Goal: Check status

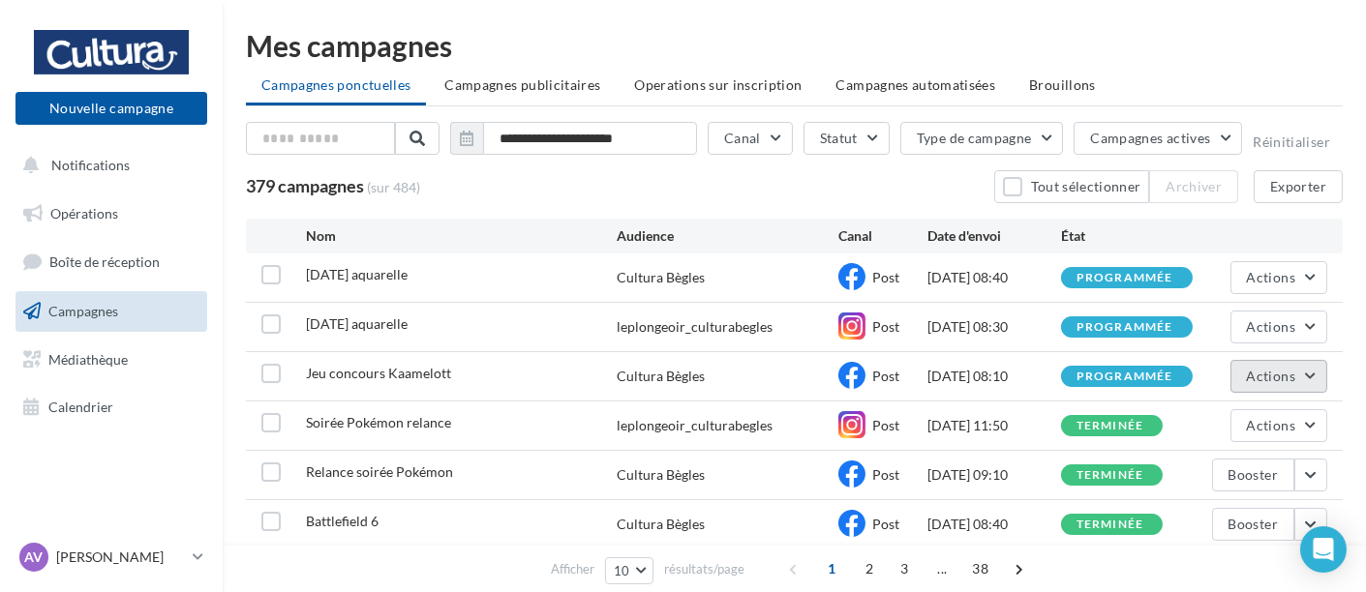
click at [1310, 367] on button "Actions" at bounding box center [1278, 376] width 97 height 33
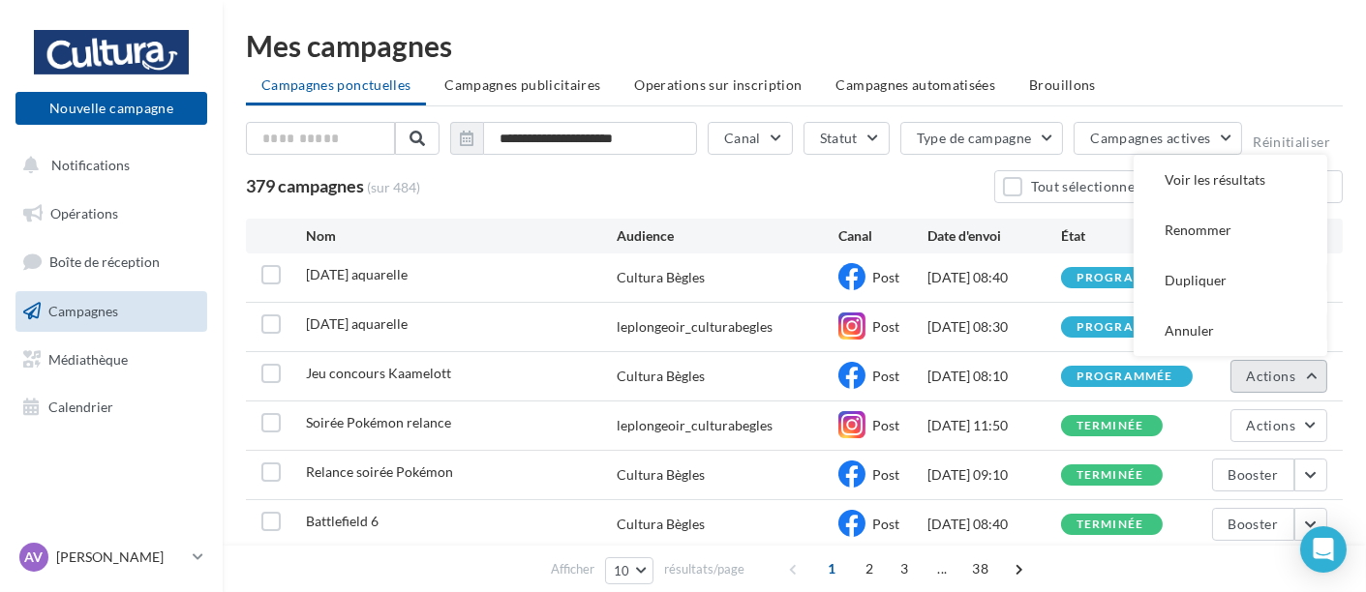
click at [1316, 376] on button "Actions" at bounding box center [1278, 376] width 97 height 33
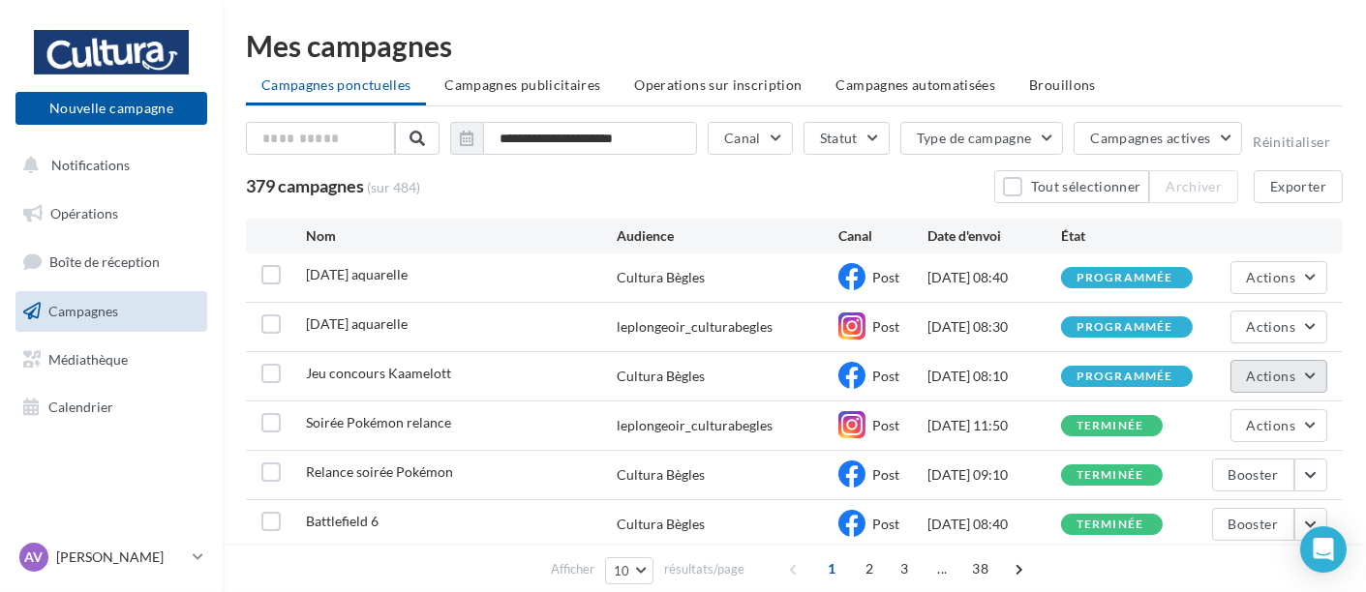
click at [1316, 376] on button "Actions" at bounding box center [1278, 376] width 97 height 33
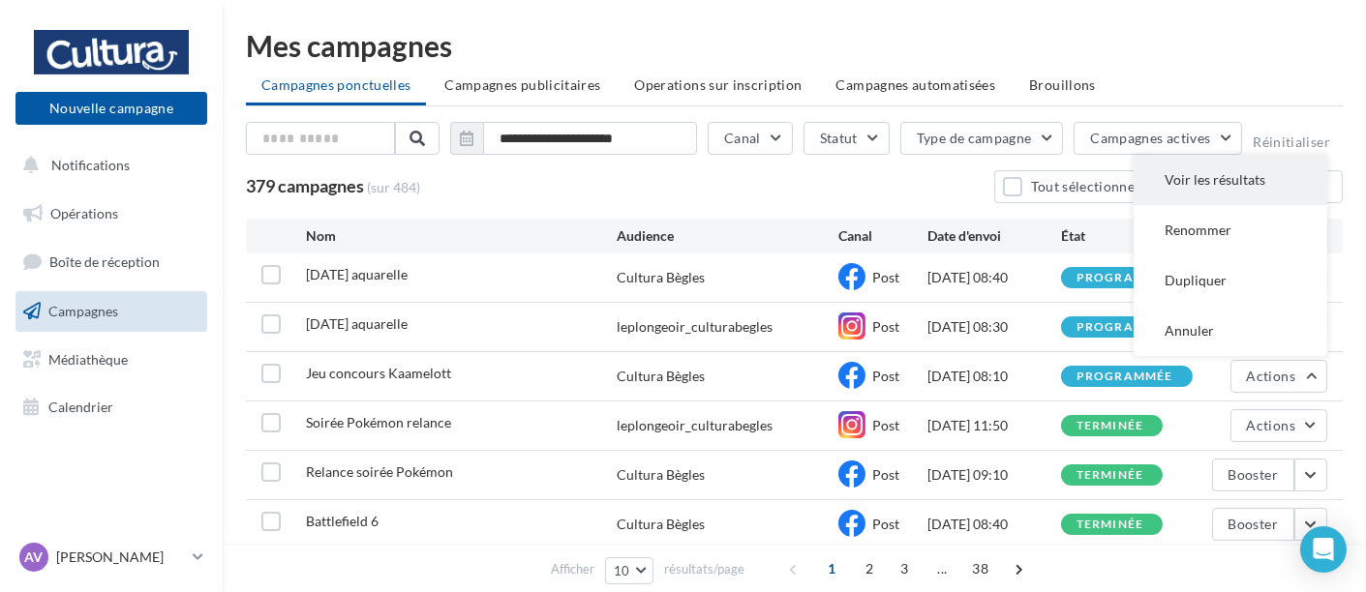
click at [1222, 185] on button "Voir les résultats" at bounding box center [1230, 180] width 194 height 50
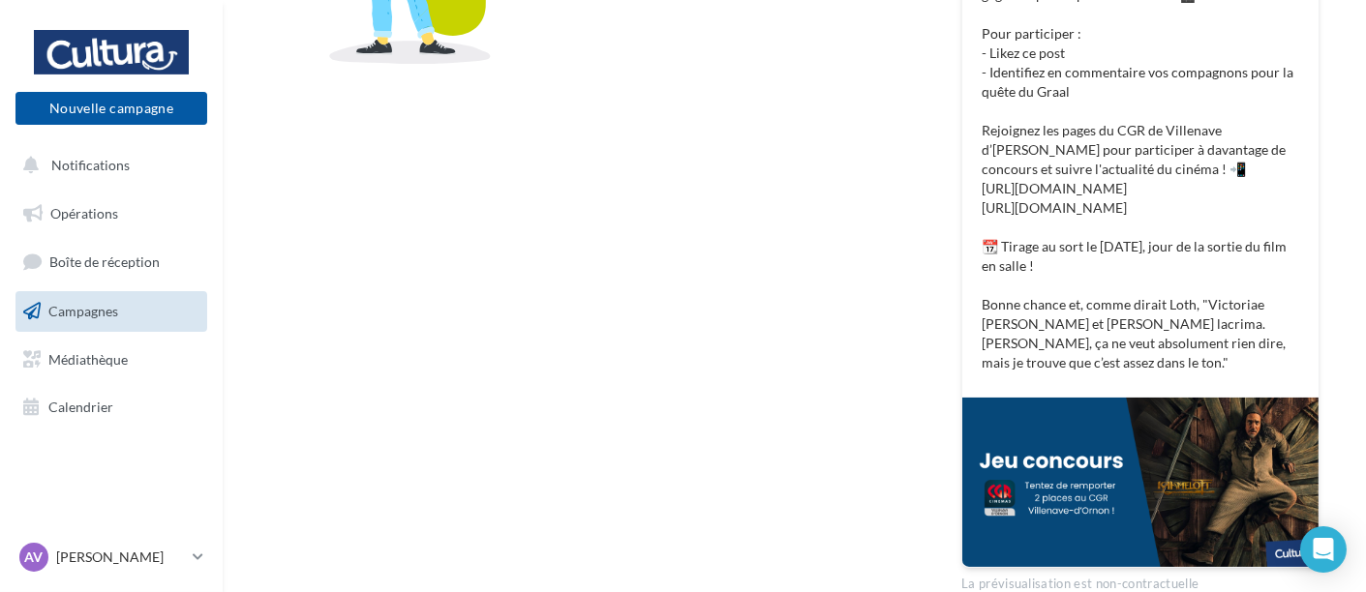
scroll to position [632, 0]
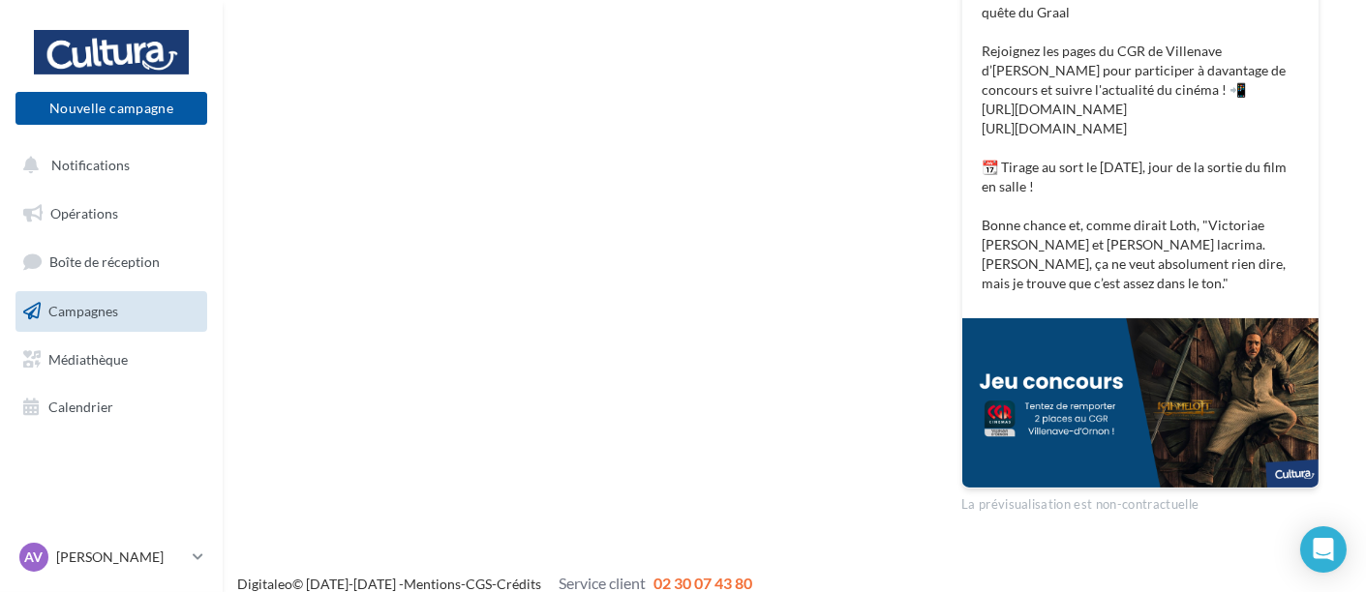
click at [1053, 128] on p "Fans de [PERSON_NAME], c’est pour vous ! 👑 Envie de (re)plonger dans l’univers …" at bounding box center [1139, 61] width 317 height 465
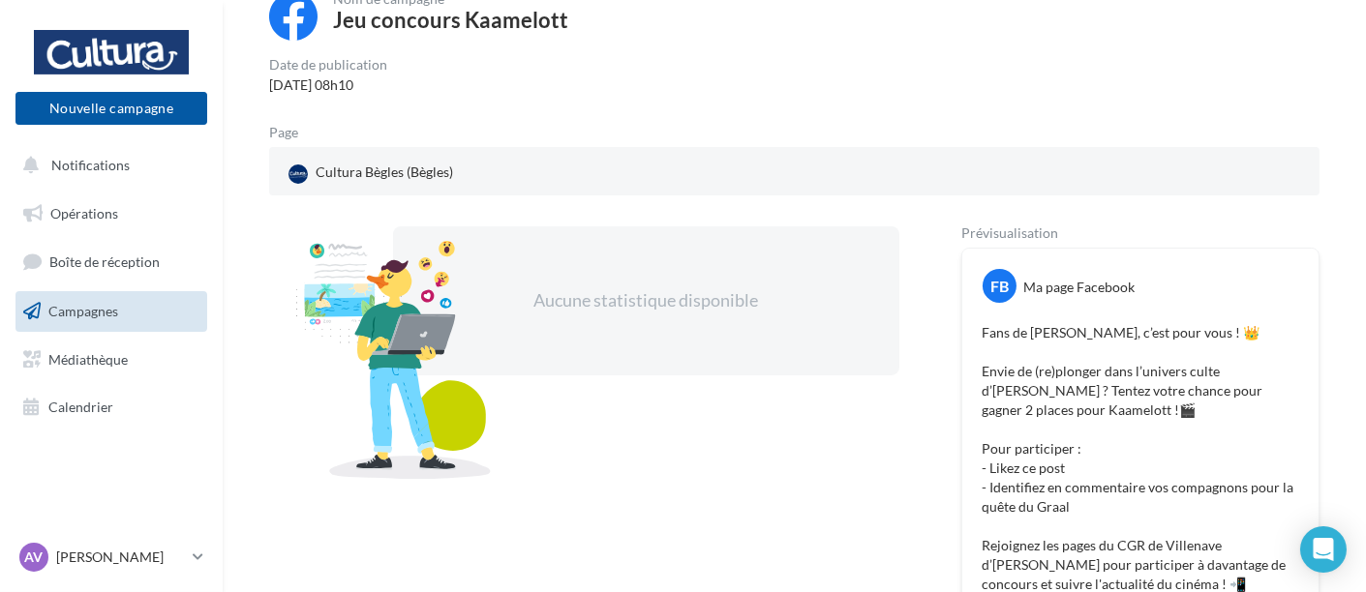
scroll to position [0, 0]
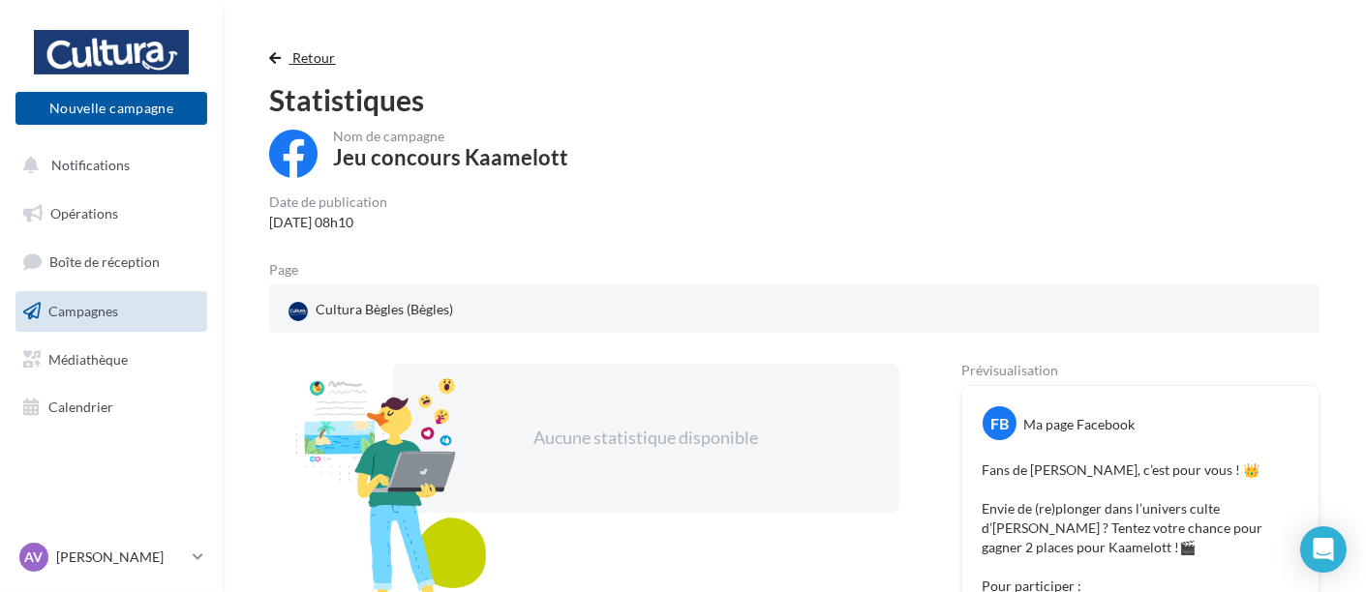
click at [300, 64] on span "Retour" at bounding box center [314, 57] width 44 height 16
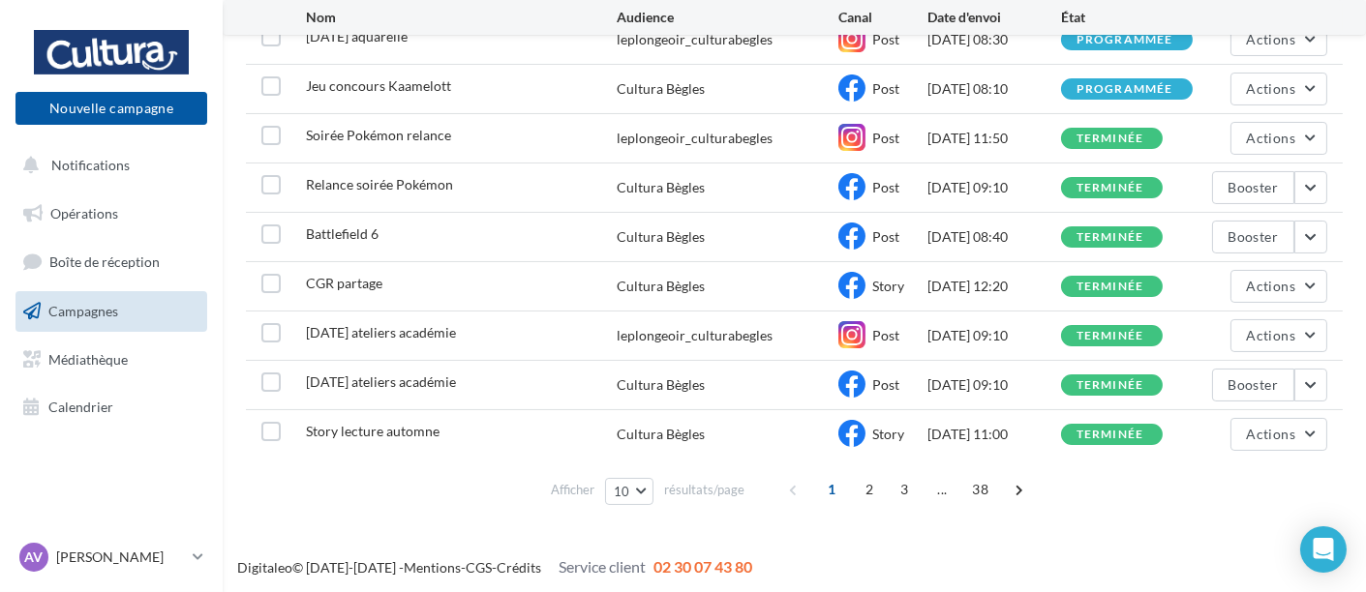
scroll to position [288, 0]
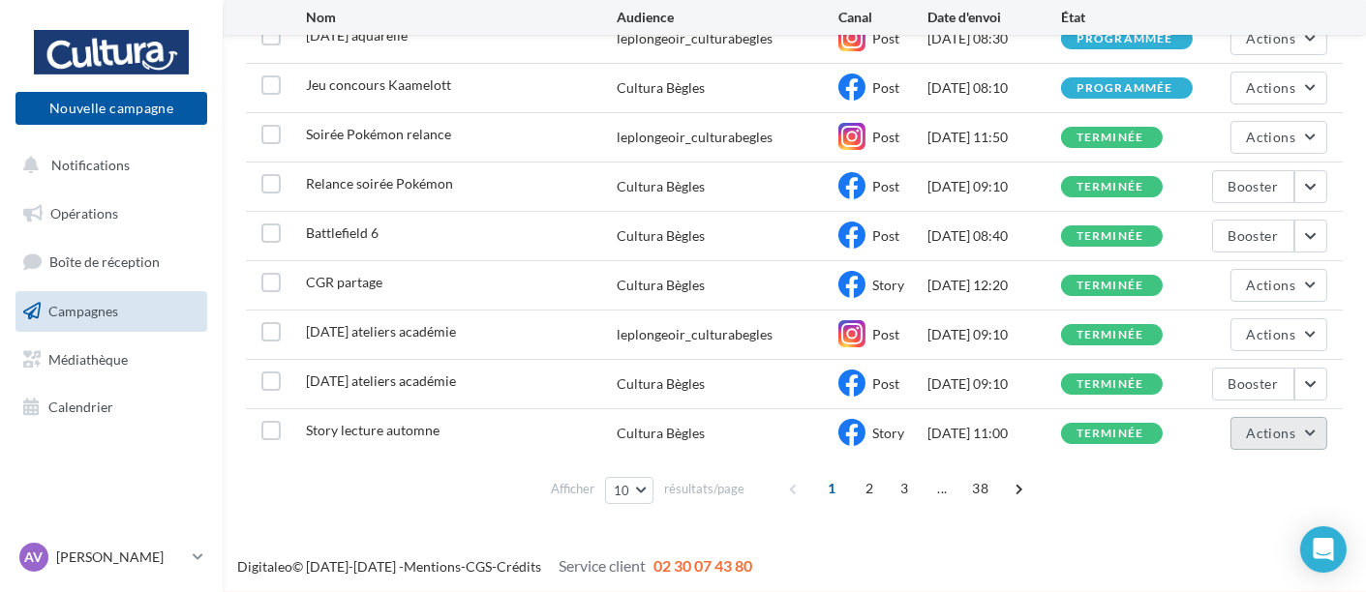
click at [1320, 424] on button "Actions" at bounding box center [1278, 433] width 97 height 33
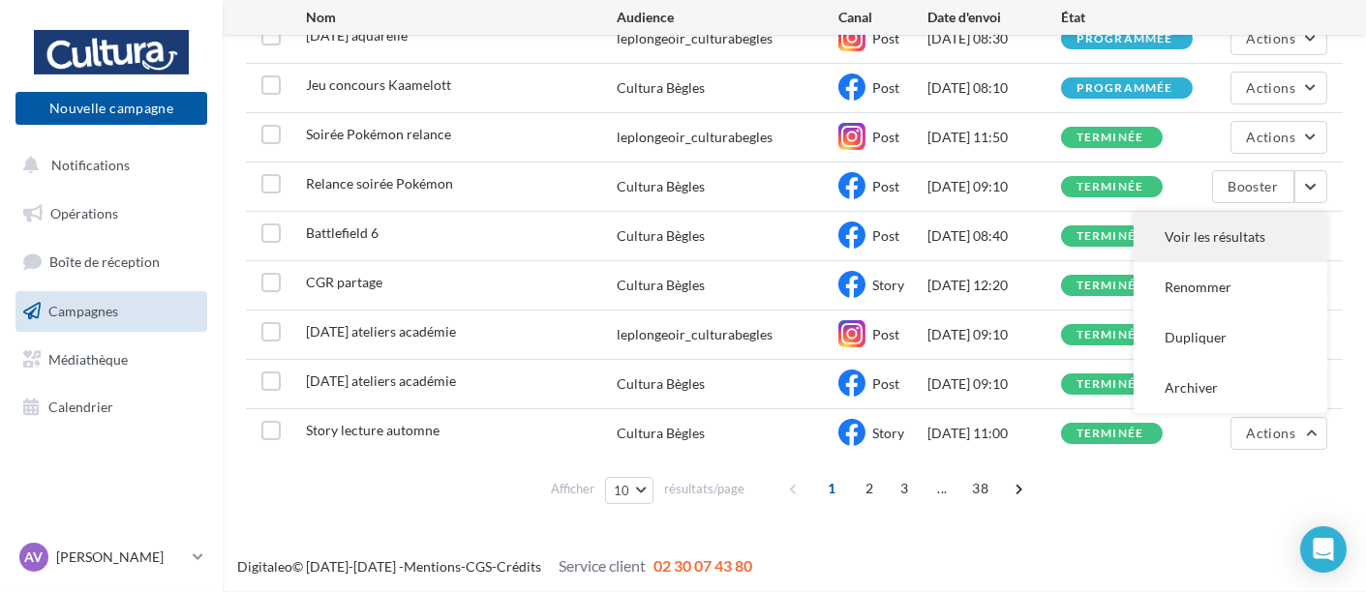
click at [1243, 227] on button "Voir les résultats" at bounding box center [1230, 237] width 194 height 50
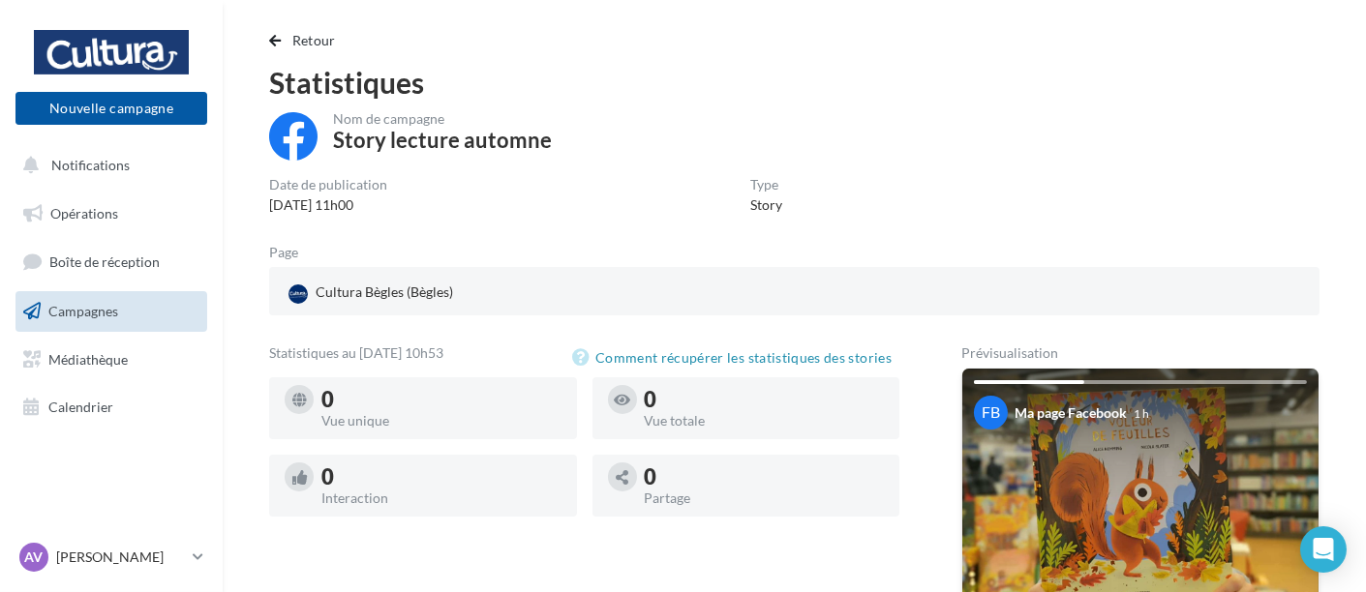
scroll to position [15, 0]
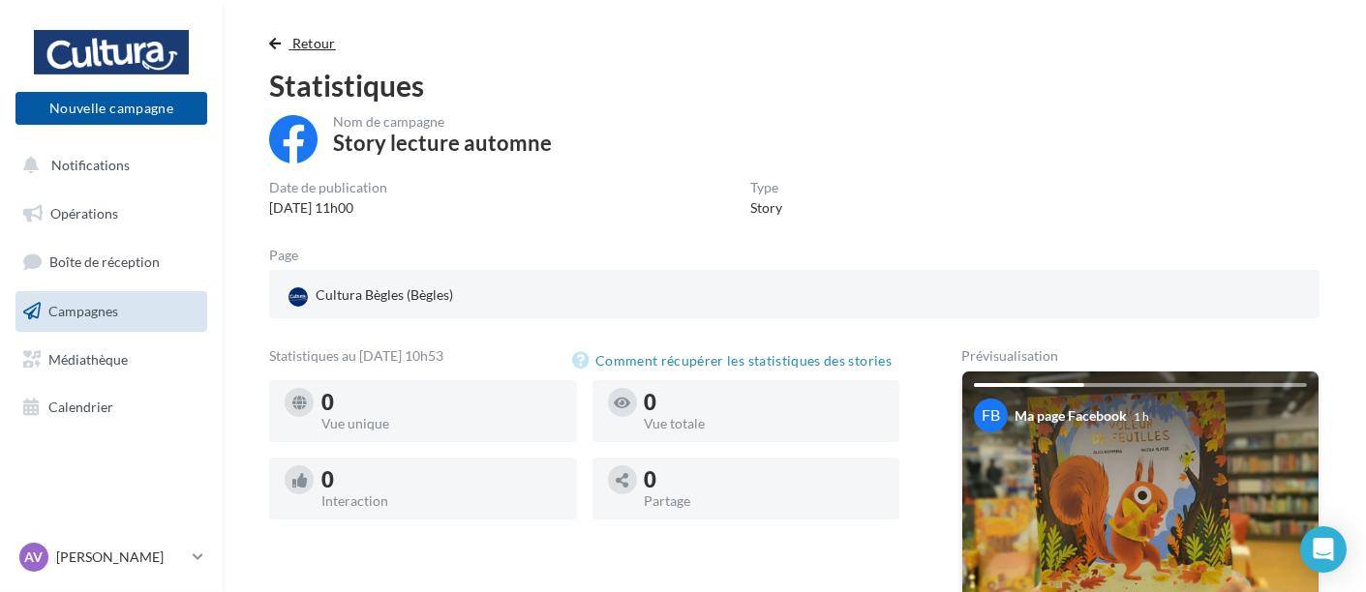
click at [276, 49] on span "button" at bounding box center [275, 44] width 12 height 14
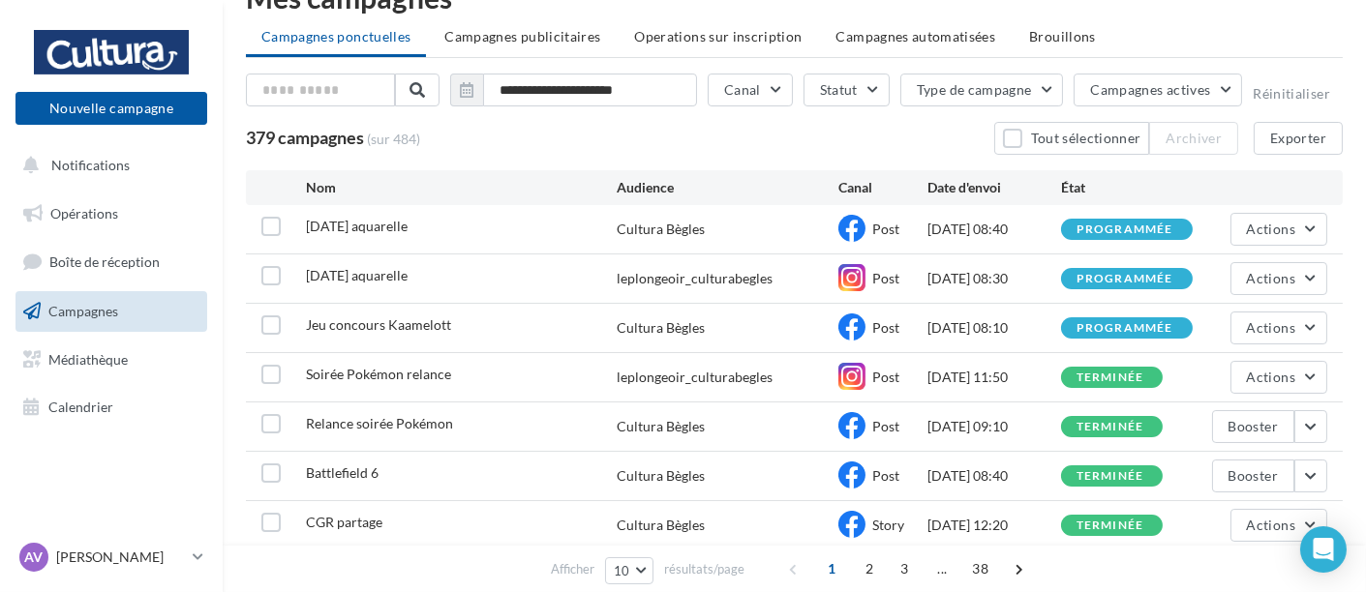
scroll to position [33, 0]
